Goal: Navigation & Orientation: Understand site structure

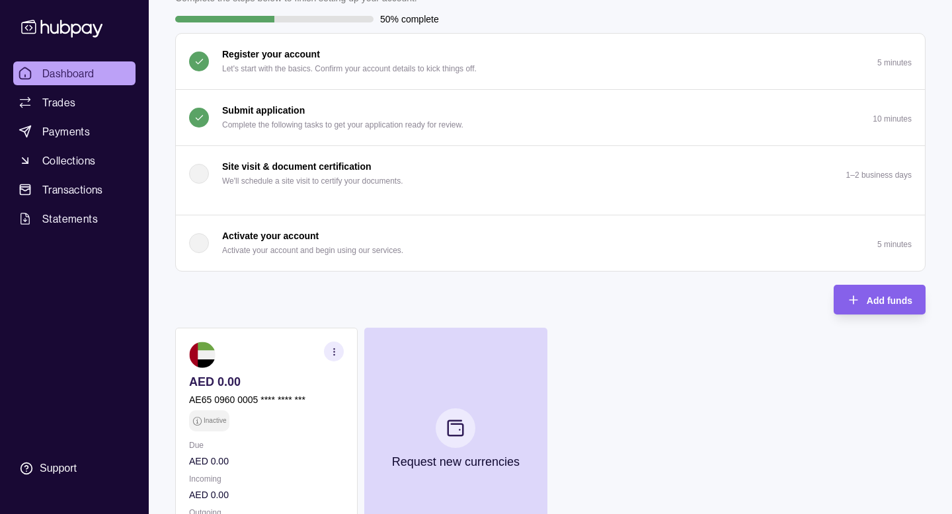
scroll to position [100, 0]
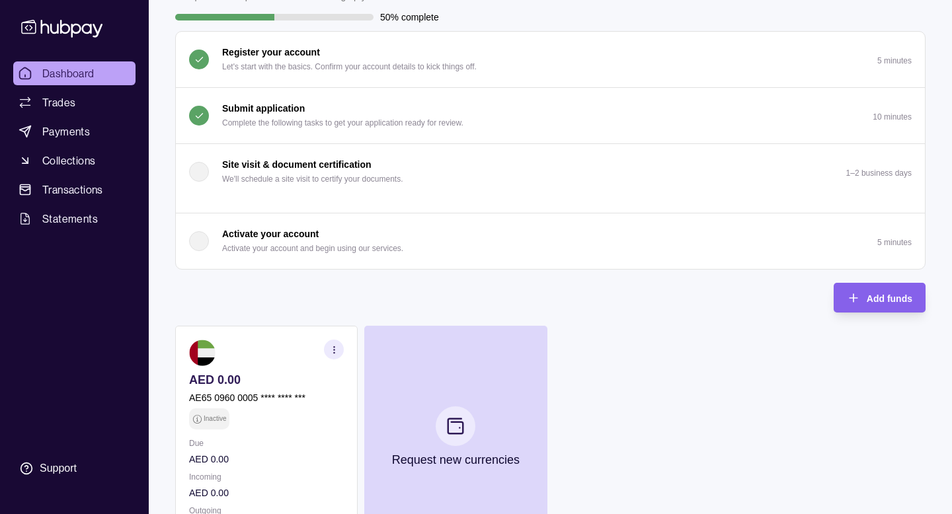
click at [532, 229] on button "Activate your account Activate your account and begin using our services. 5 min…" at bounding box center [550, 242] width 749 height 56
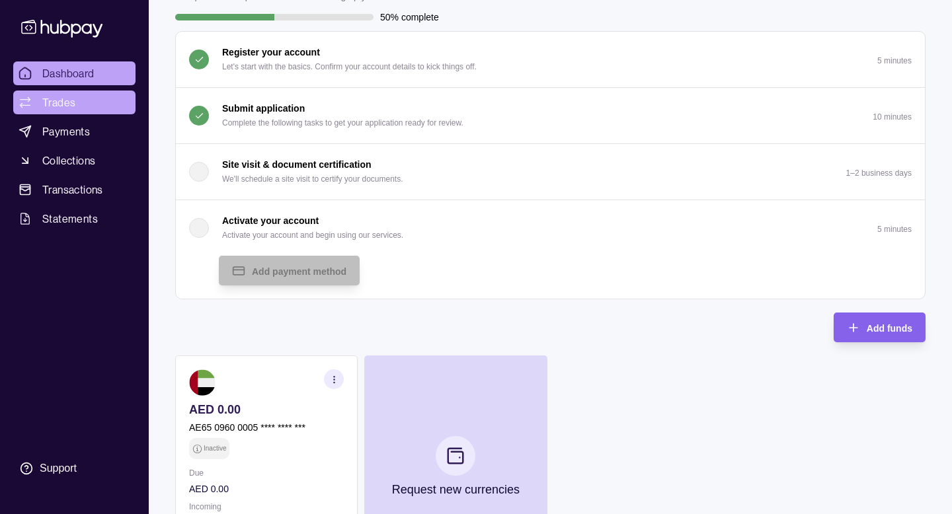
click at [80, 103] on link "Trades" at bounding box center [74, 103] width 122 height 24
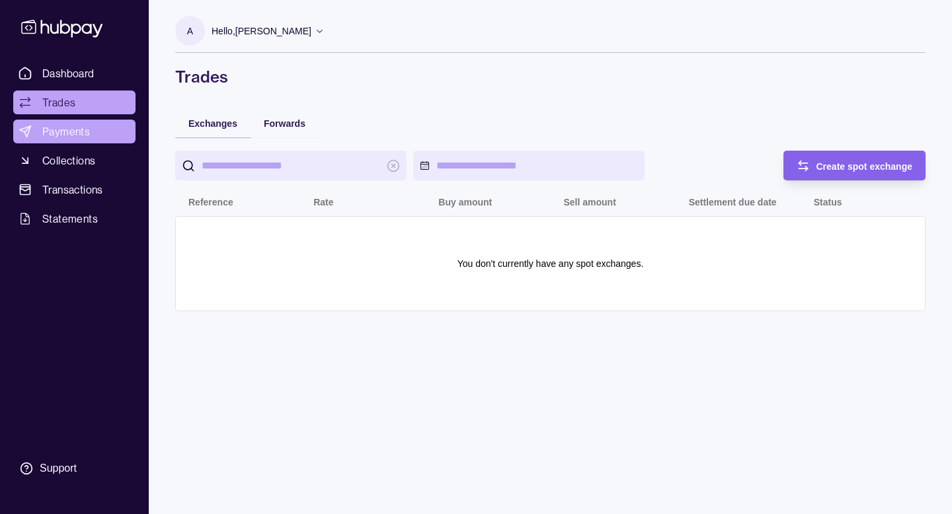
click at [68, 138] on span "Payments" at bounding box center [66, 132] width 48 height 16
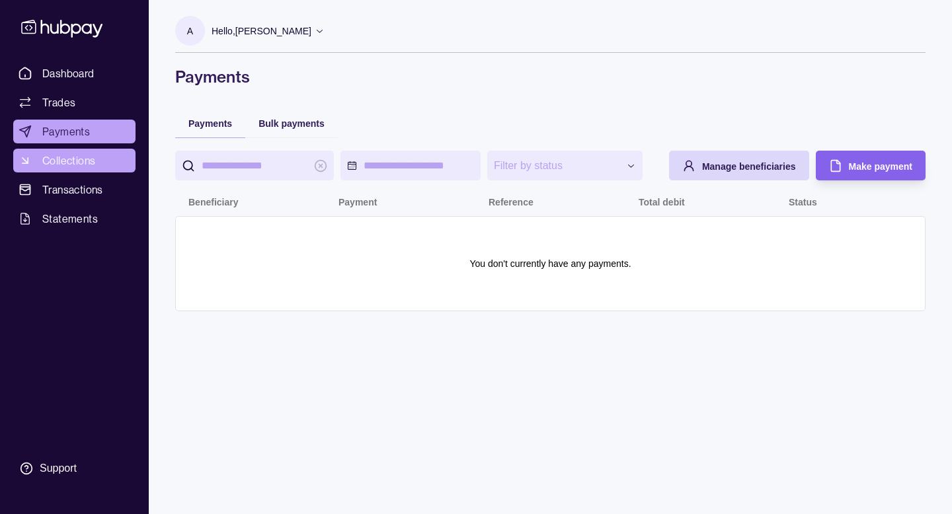
click at [67, 162] on span "Collections" at bounding box center [68, 161] width 53 height 16
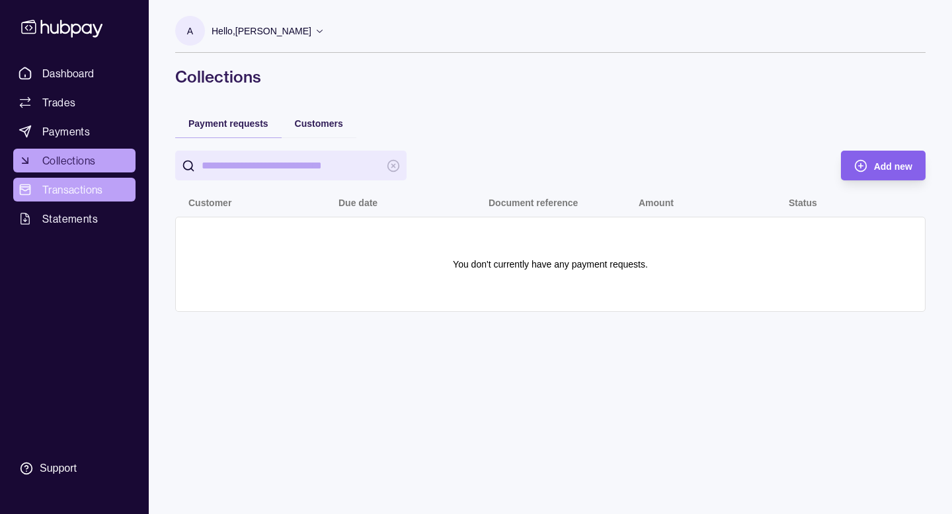
click at [65, 188] on span "Transactions" at bounding box center [72, 190] width 61 height 16
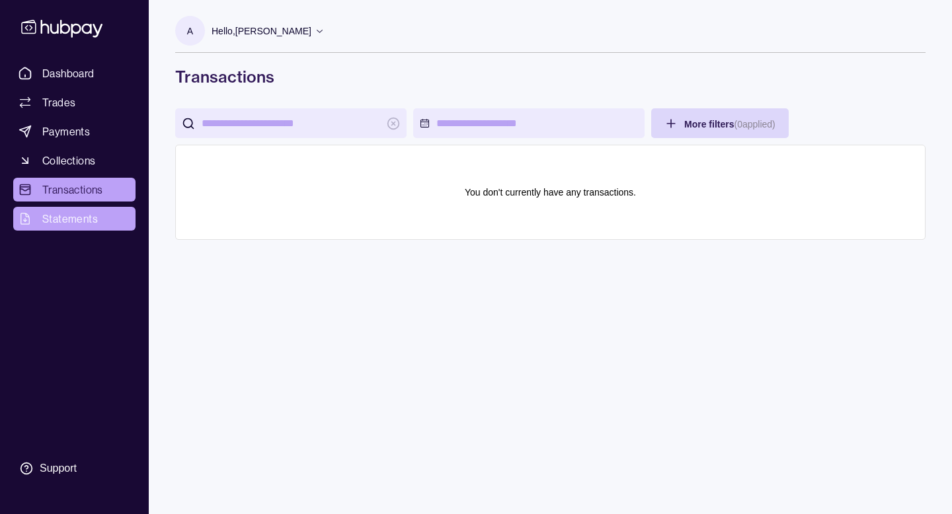
click at [63, 209] on link "Statements" at bounding box center [74, 219] width 122 height 24
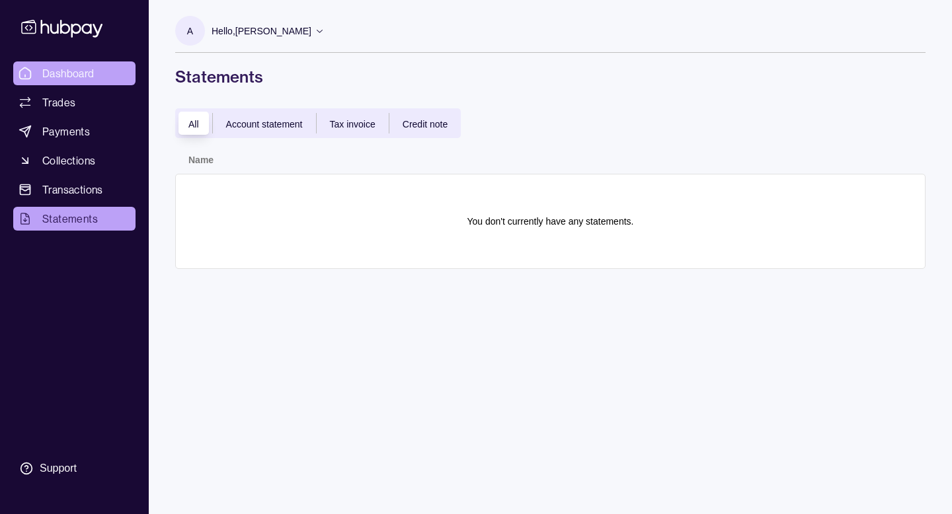
click at [117, 79] on link "Dashboard" at bounding box center [74, 73] width 122 height 24
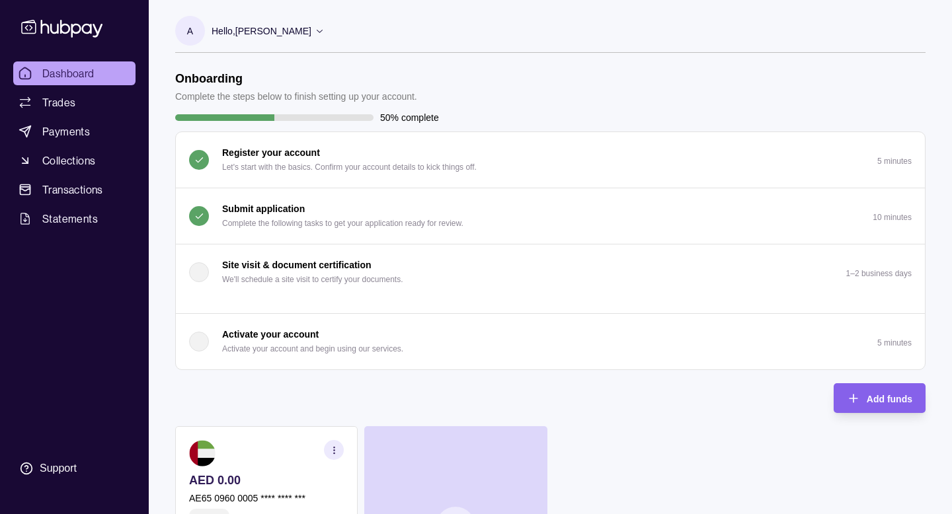
click at [296, 26] on p "Hello, [PERSON_NAME]" at bounding box center [262, 31] width 100 height 15
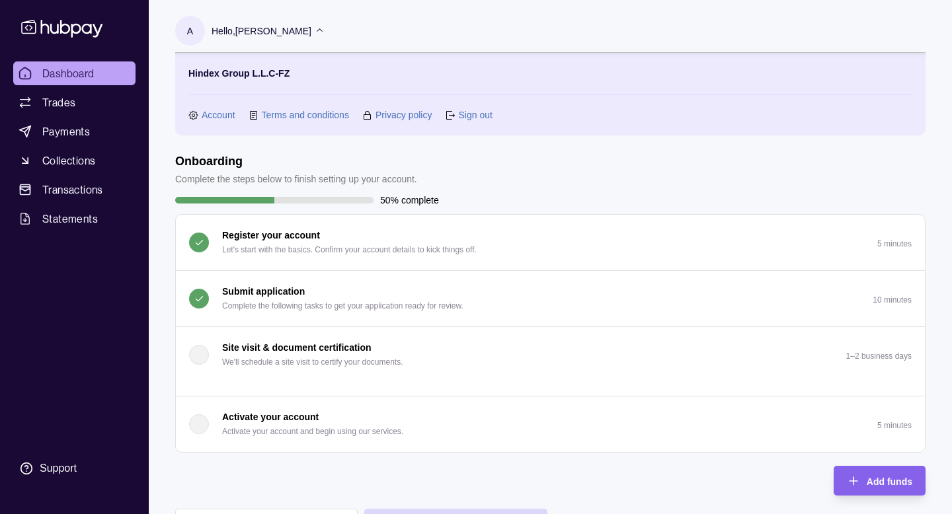
click at [222, 114] on link "Account" at bounding box center [219, 115] width 34 height 15
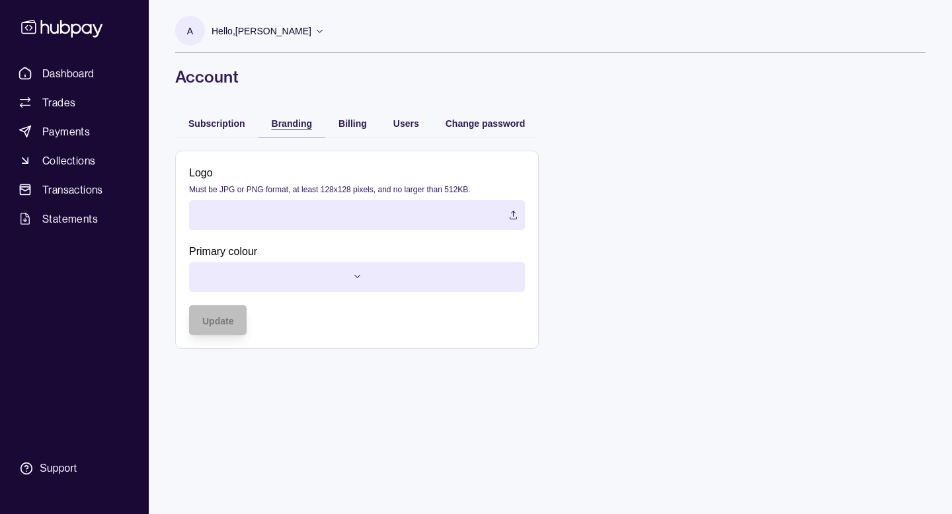
click at [283, 124] on span "Branding" at bounding box center [292, 123] width 40 height 11
click at [79, 67] on span "Dashboard" at bounding box center [68, 73] width 52 height 16
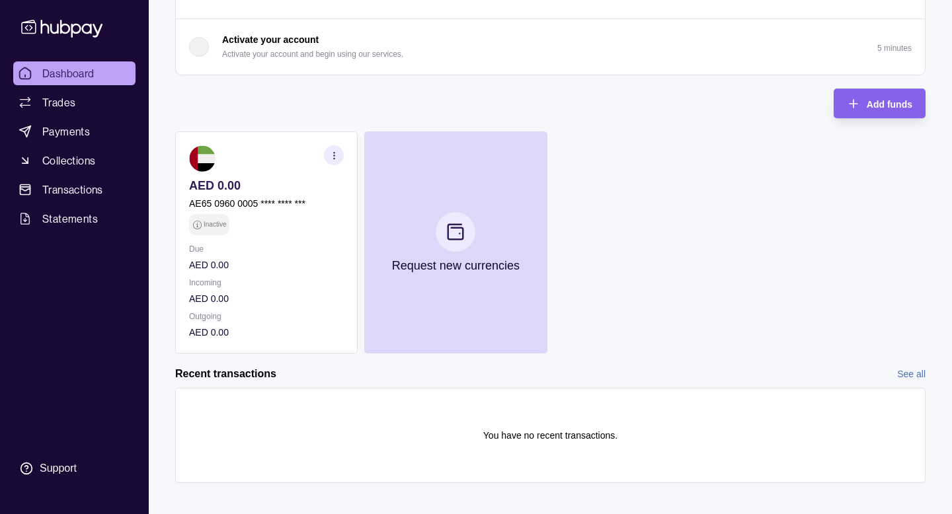
scroll to position [306, 0]
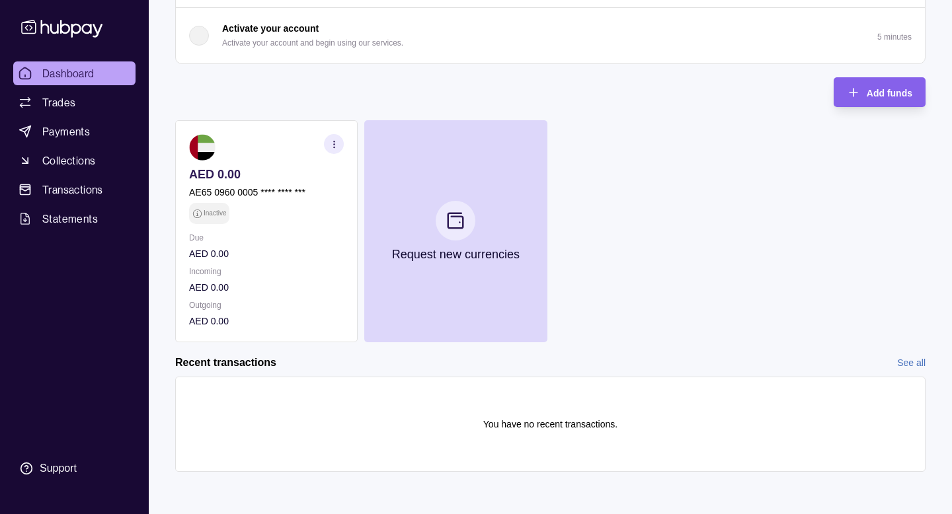
click at [328, 140] on section "button" at bounding box center [334, 144] width 20 height 20
click at [256, 172] on link "View account details" at bounding box center [254, 177] width 84 height 15
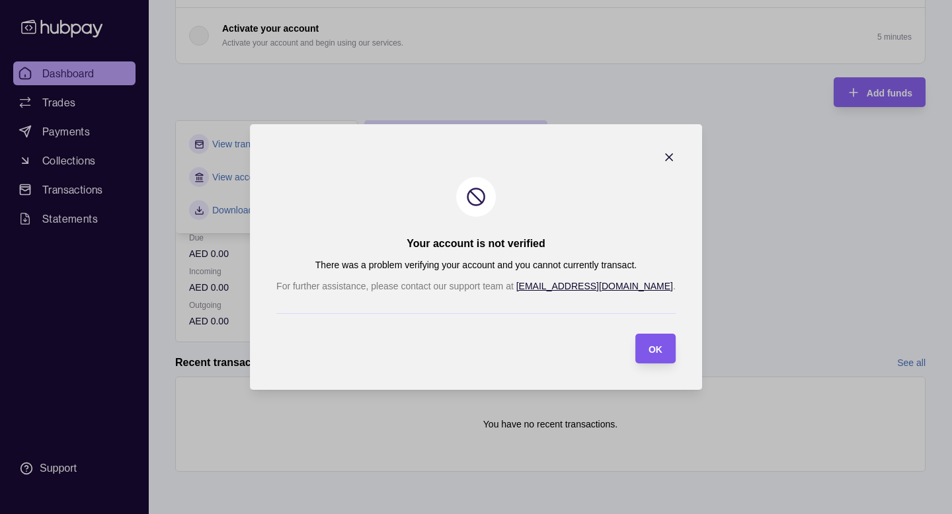
click at [649, 350] on span "OK" at bounding box center [656, 349] width 14 height 11
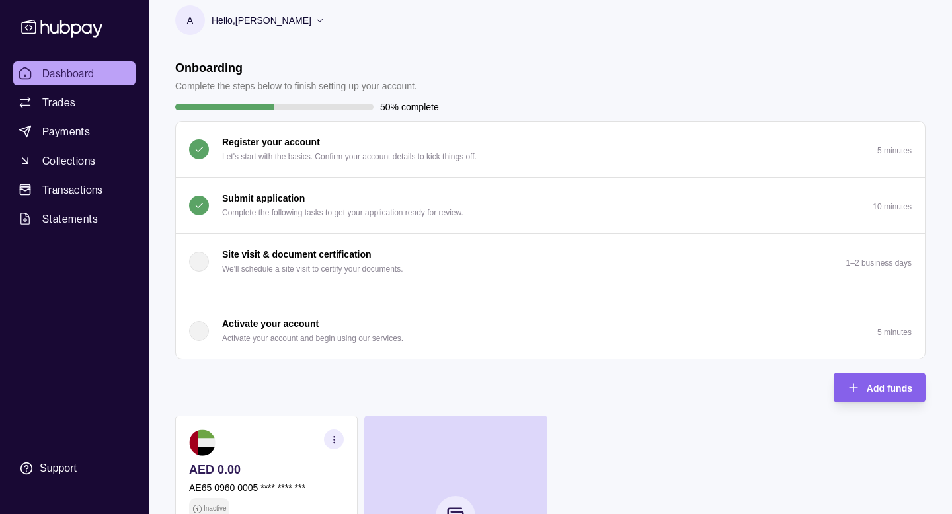
scroll to position [0, 0]
